Goal: Information Seeking & Learning: Learn about a topic

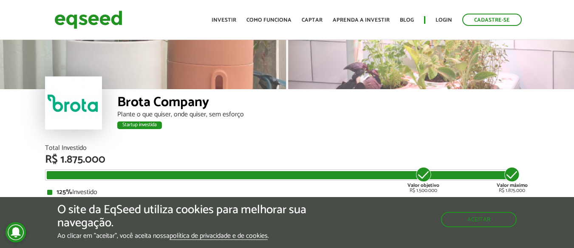
click at [520, 114] on div "Plante o que quiser, onde quiser, sem esforço" at bounding box center [323, 114] width 412 height 7
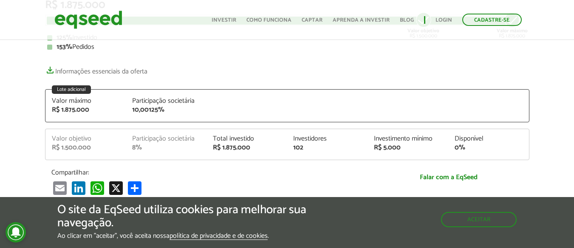
scroll to position [153, 0]
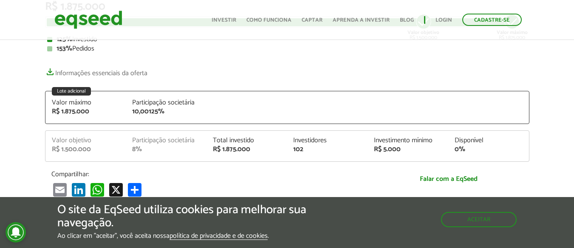
click at [546, 146] on article "Brota Company Plante o que quiser, onde quiser, sem esforço Startup investida S…" at bounding box center [287, 189] width 574 height 609
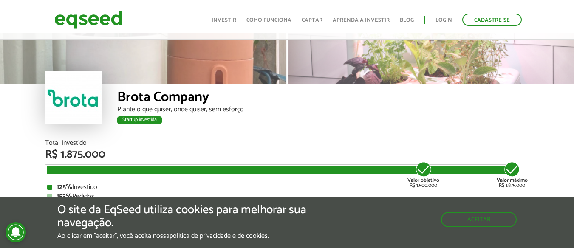
scroll to position [0, 0]
